Goal: Navigation & Orientation: Find specific page/section

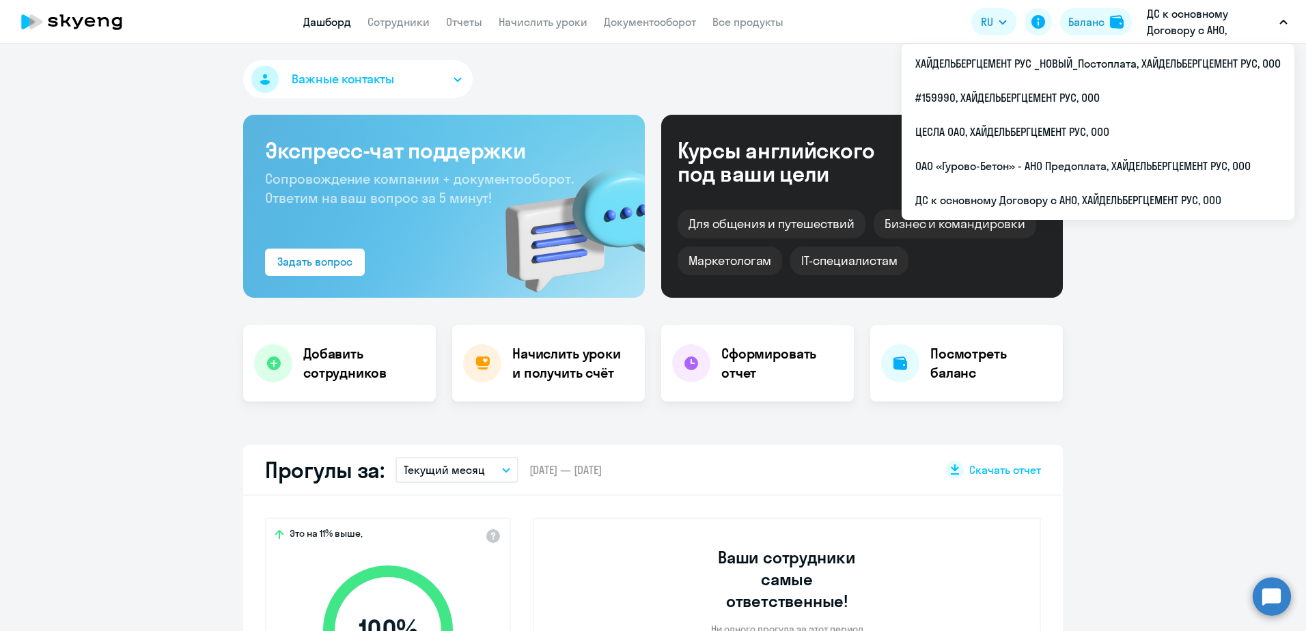
click at [1089, 67] on li "ХАЙДЕЛЬБЕРГЦЕМЕНТ РУС _НОВЫЙ_Постоплата, ХАЙДЕЛЬБЕРГЦЕМЕНТ РУС, ООО" at bounding box center [1097, 63] width 393 height 34
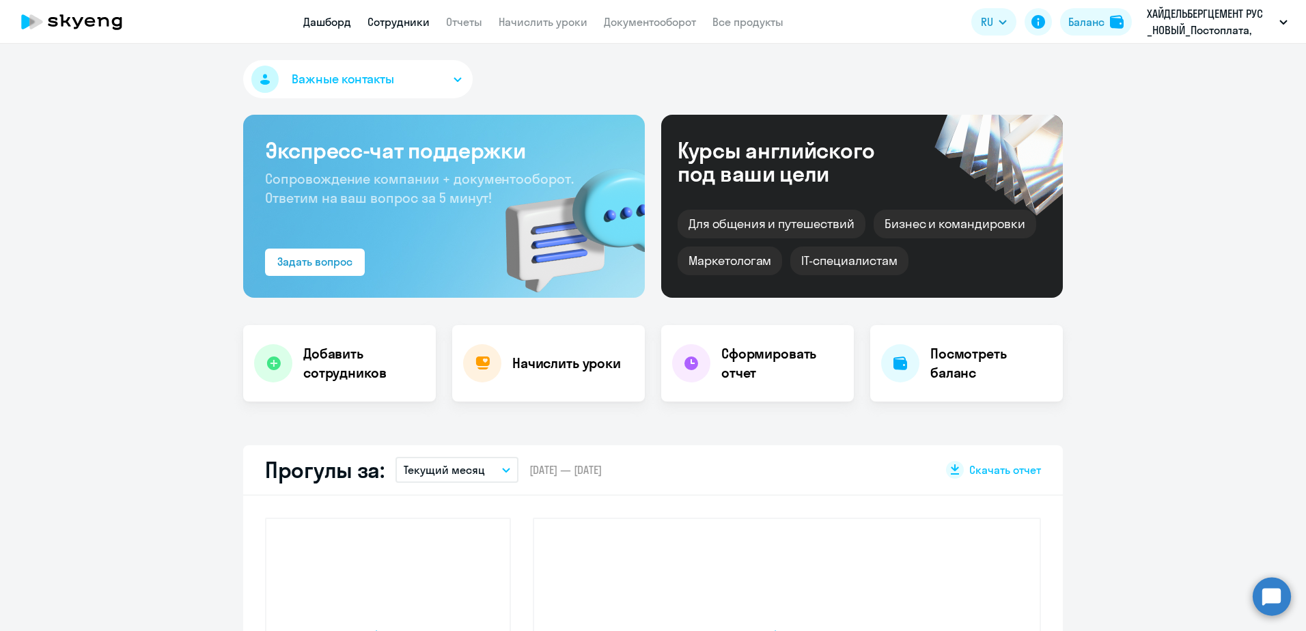
click at [395, 27] on link "Сотрудники" at bounding box center [398, 22] width 62 height 14
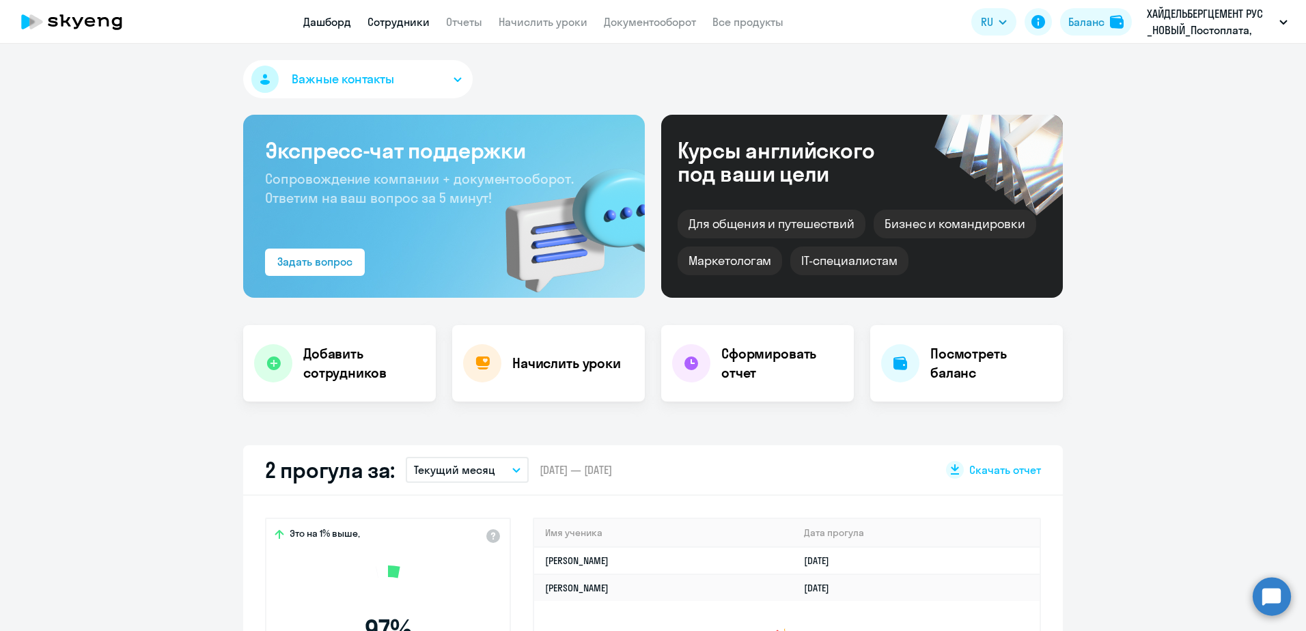
select select "30"
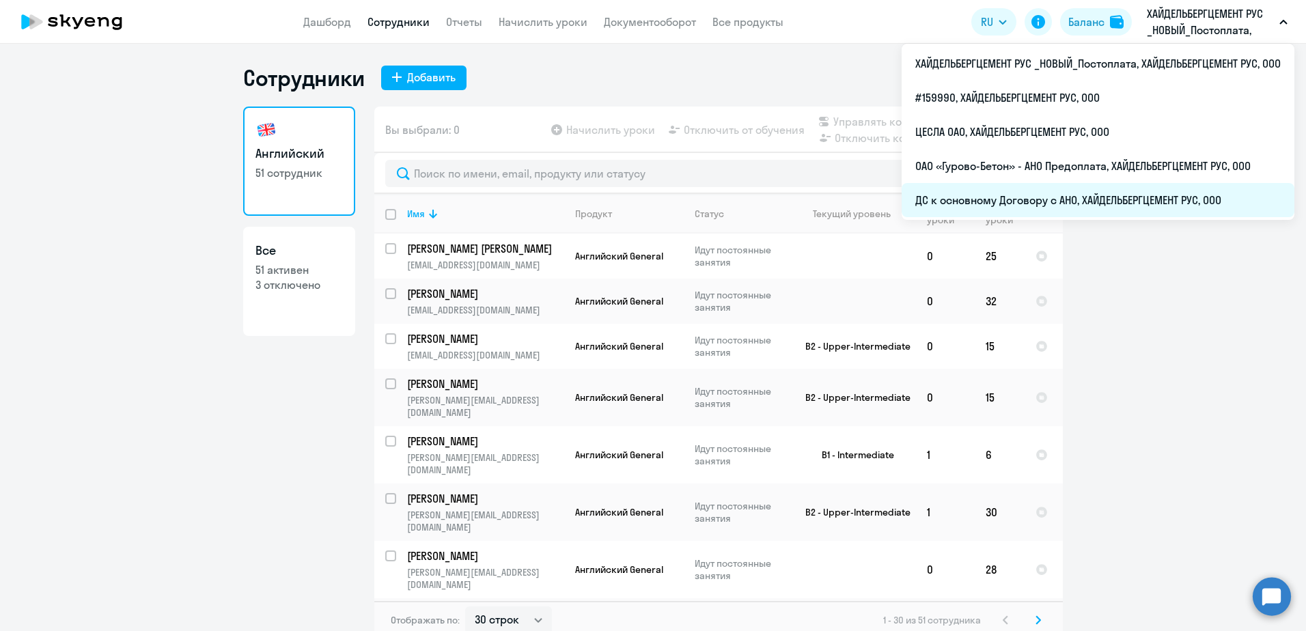
click at [1110, 198] on li "ДС к основному Договору с АНО, ХАЙДЕЛЬБЕРГЦЕМЕНТ РУС, ООО" at bounding box center [1097, 200] width 393 height 34
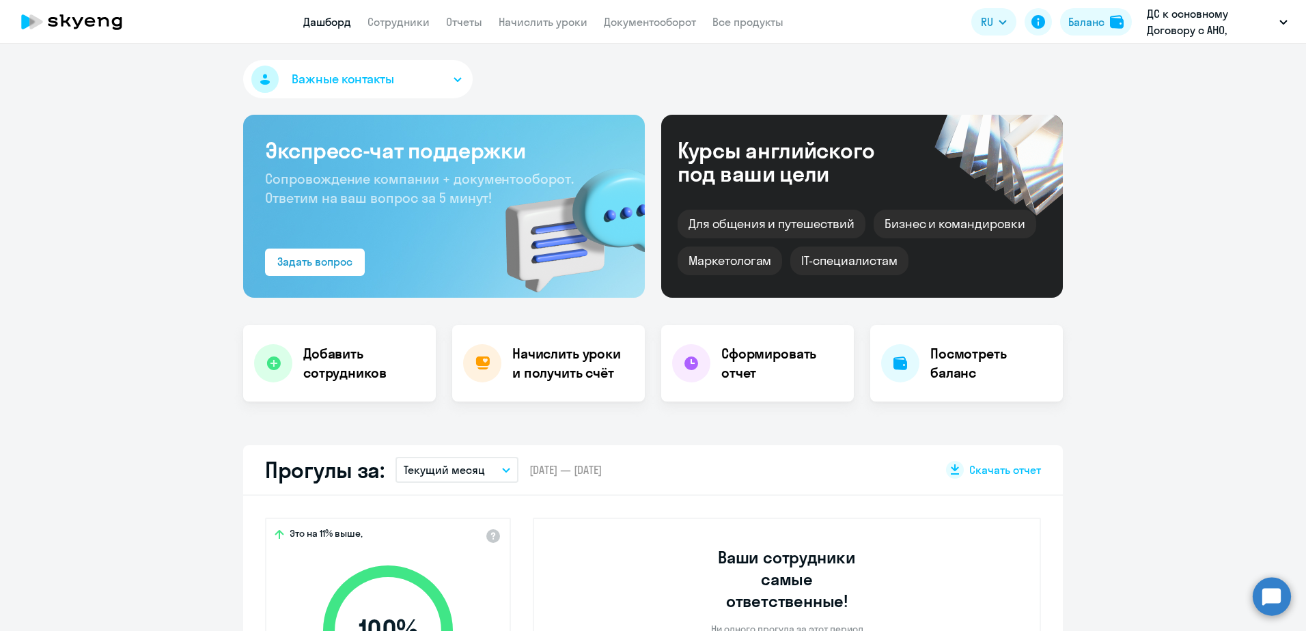
select select "30"
